Goal: Find specific page/section: Find specific page/section

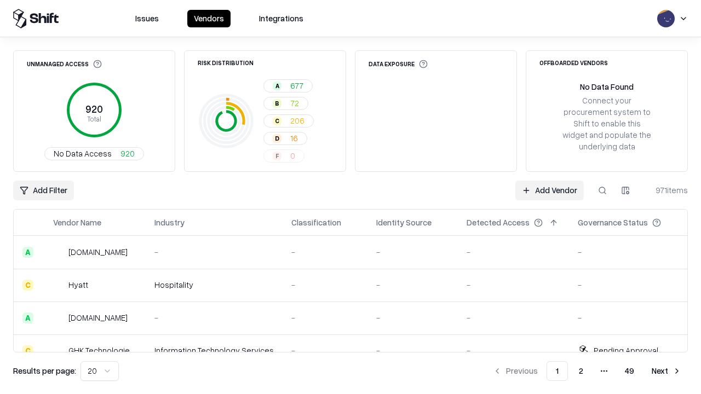
click at [100, 371] on html "Issues Vendors Integrations Unmanaged Access 920 Total No Data Access 920 Risk …" at bounding box center [350, 197] width 701 height 394
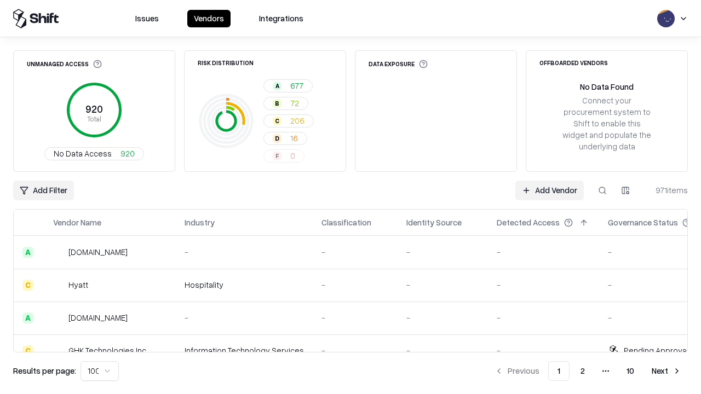
click at [667, 371] on button "Next" at bounding box center [666, 372] width 43 height 20
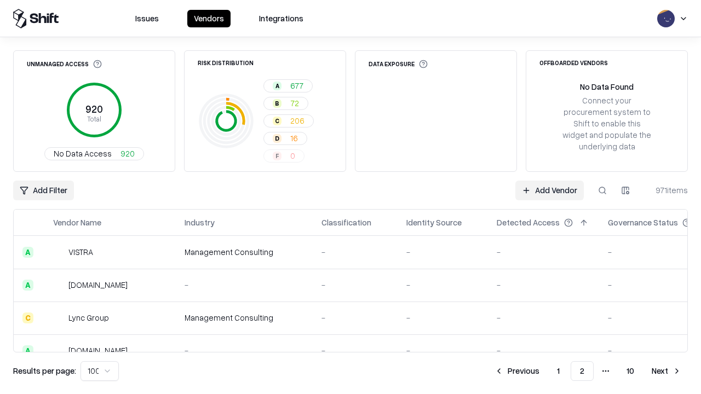
click at [667, 371] on button "Next" at bounding box center [666, 372] width 43 height 20
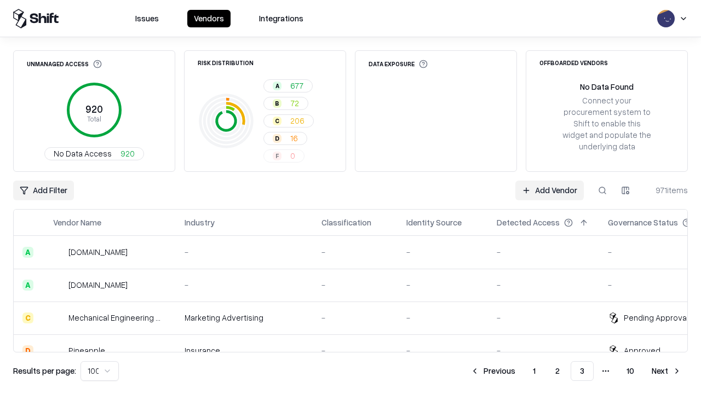
click at [667, 371] on button "Next" at bounding box center [666, 372] width 43 height 20
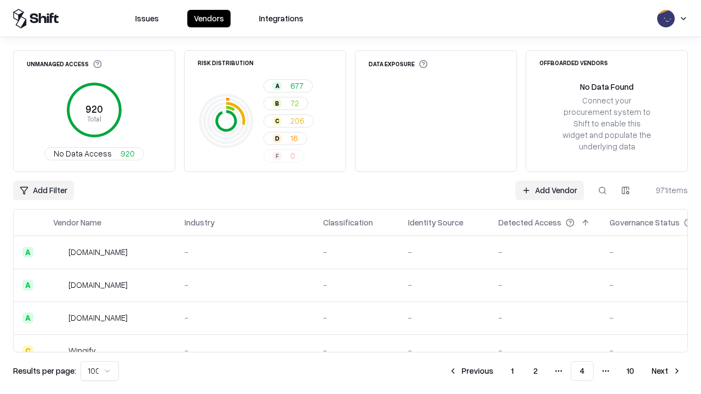
click at [667, 371] on button "Next" at bounding box center [666, 372] width 43 height 20
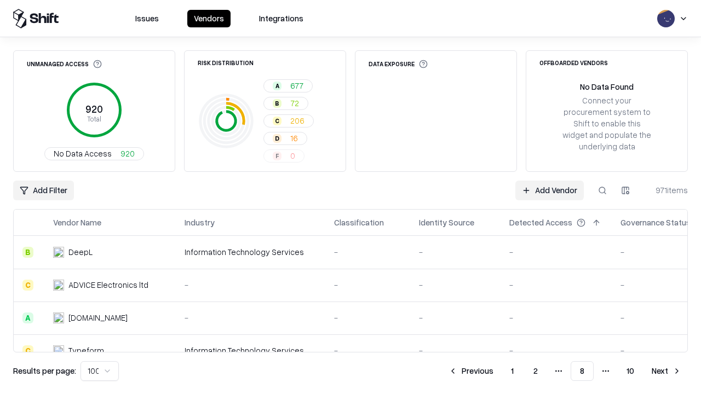
click at [667, 371] on button "Next" at bounding box center [666, 372] width 43 height 20
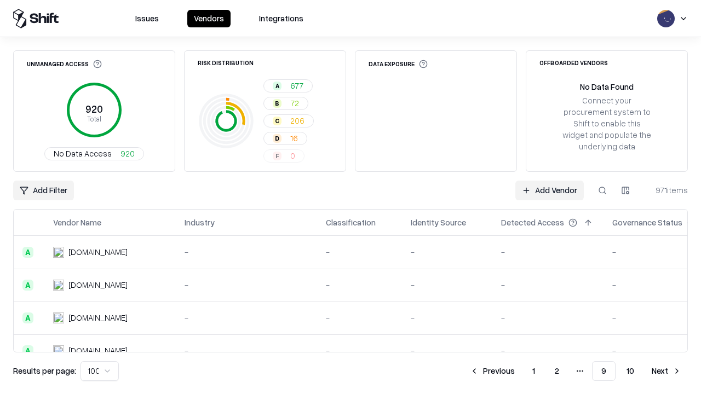
click at [667, 371] on button "Next" at bounding box center [666, 372] width 43 height 20
click at [517, 371] on button "Previous" at bounding box center [517, 372] width 58 height 20
click at [493, 371] on button "Previous" at bounding box center [493, 372] width 58 height 20
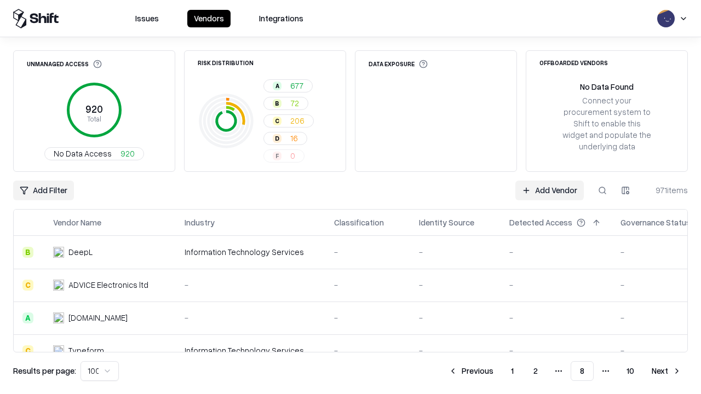
click at [471, 371] on button "Previous" at bounding box center [471, 372] width 58 height 20
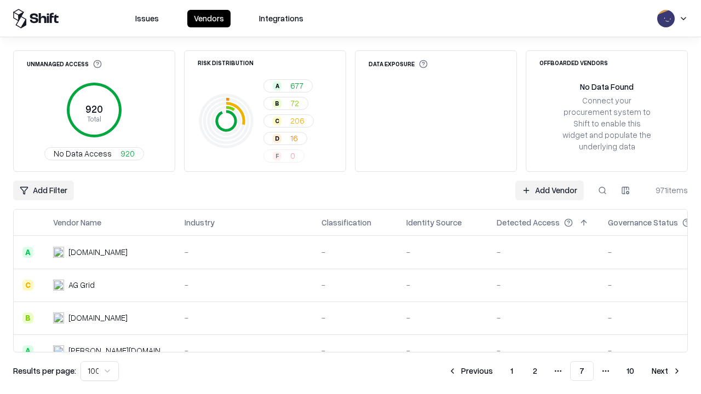
click at [471, 371] on button "Previous" at bounding box center [471, 372] width 58 height 20
